Goal: Task Accomplishment & Management: Manage account settings

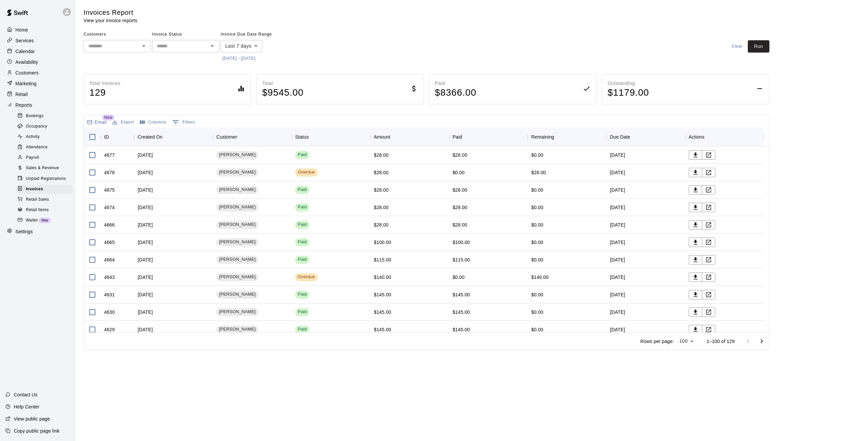
click at [492, 16] on div "Invoices Report View your invoice reports" at bounding box center [427, 16] width 686 height 16
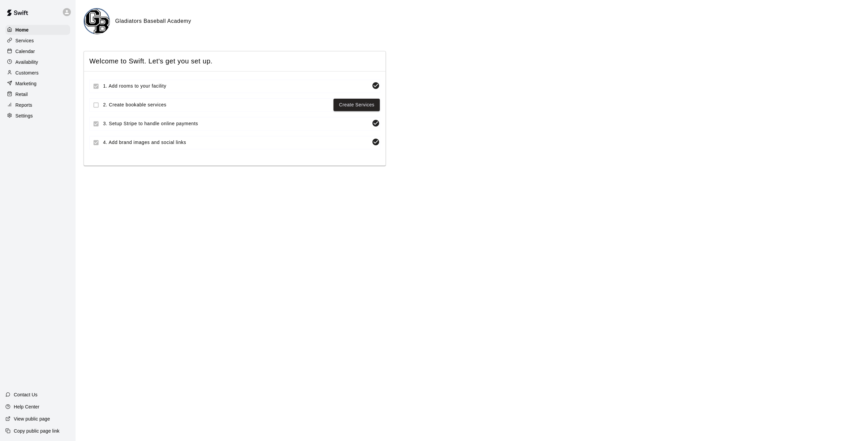
click at [24, 431] on p "Copy public page link" at bounding box center [37, 431] width 46 height 7
click at [37, 76] on p "Customers" at bounding box center [26, 72] width 23 height 7
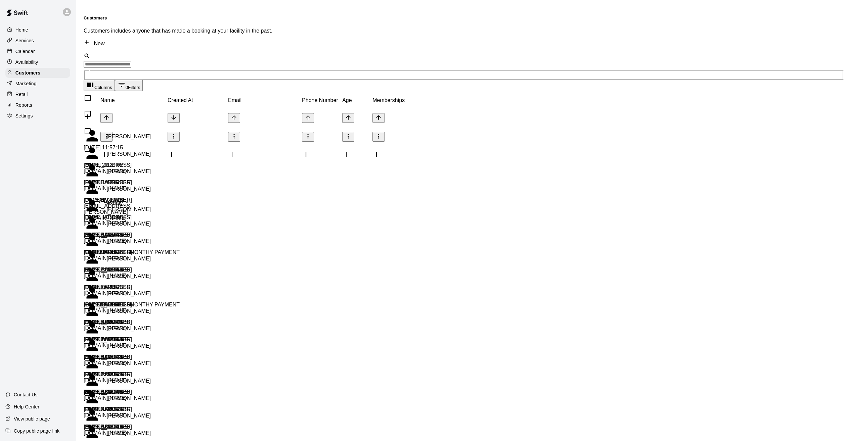
click at [144, 145] on div "2025-10-04 11:57:15" at bounding box center [114, 148] width 60 height 6
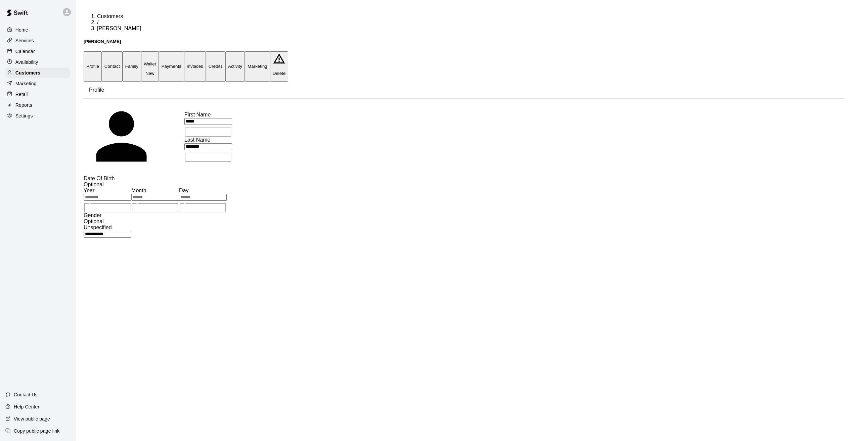
click at [184, 51] on button "Payments" at bounding box center [171, 66] width 25 height 30
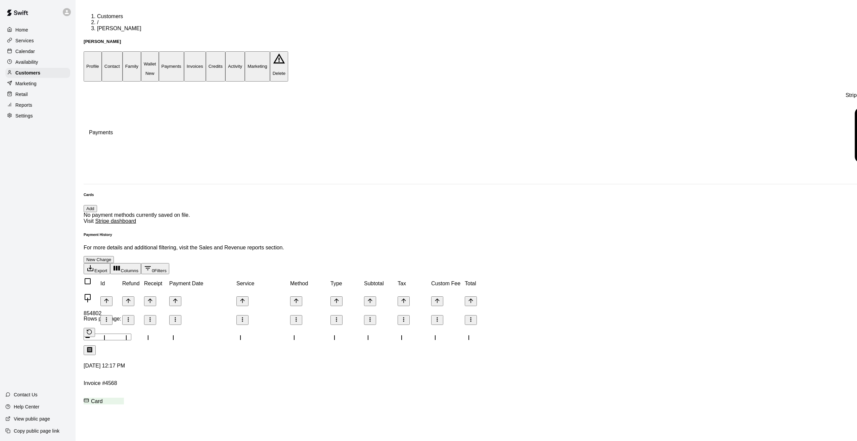
click at [206, 51] on button "Invoices" at bounding box center [195, 66] width 22 height 30
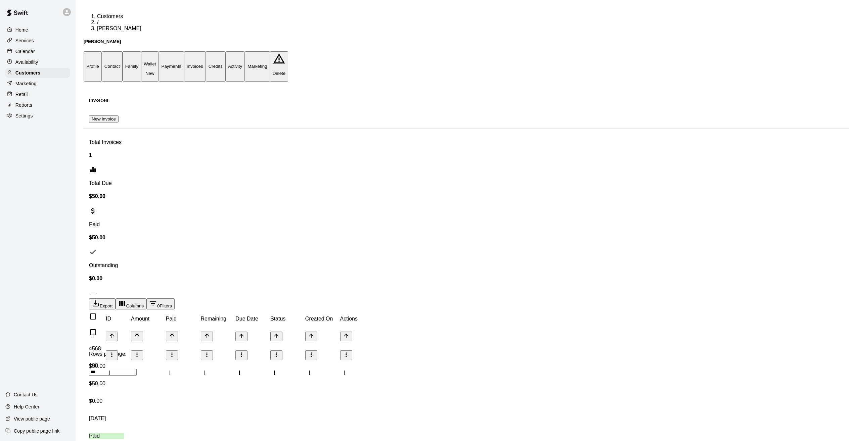
click at [124, 398] on div "$0.00" at bounding box center [106, 406] width 35 height 17
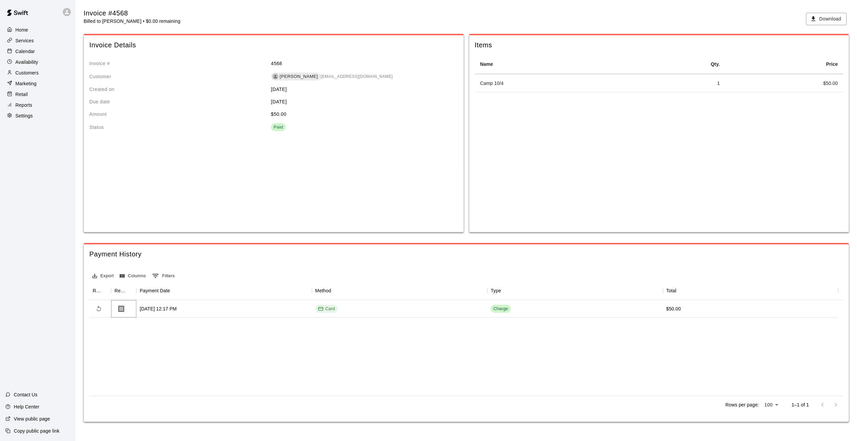
click at [122, 311] on icon "Download Receipt" at bounding box center [121, 309] width 8 height 8
